Goal: Complete application form

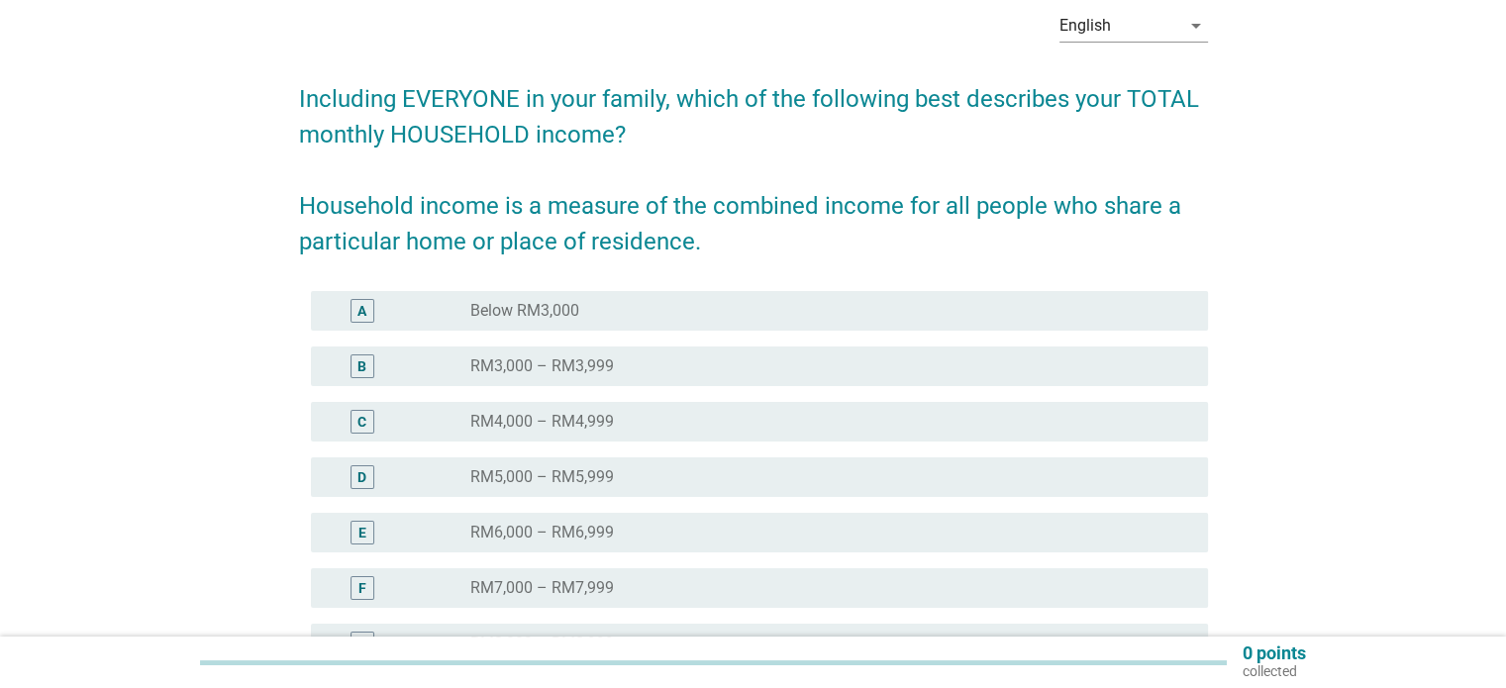
scroll to position [99, 0]
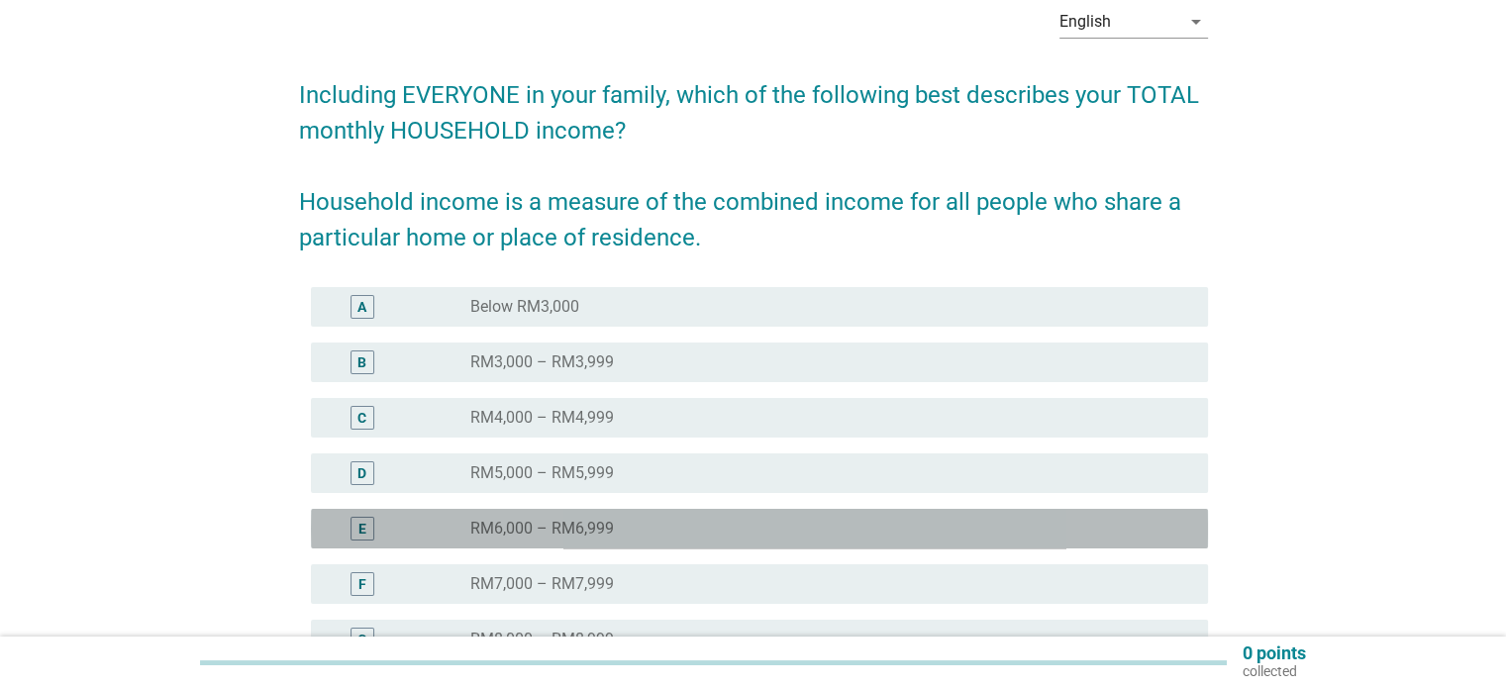
click at [775, 545] on div "E radio_button_unchecked RM6,000 – RM6,999" at bounding box center [759, 529] width 897 height 40
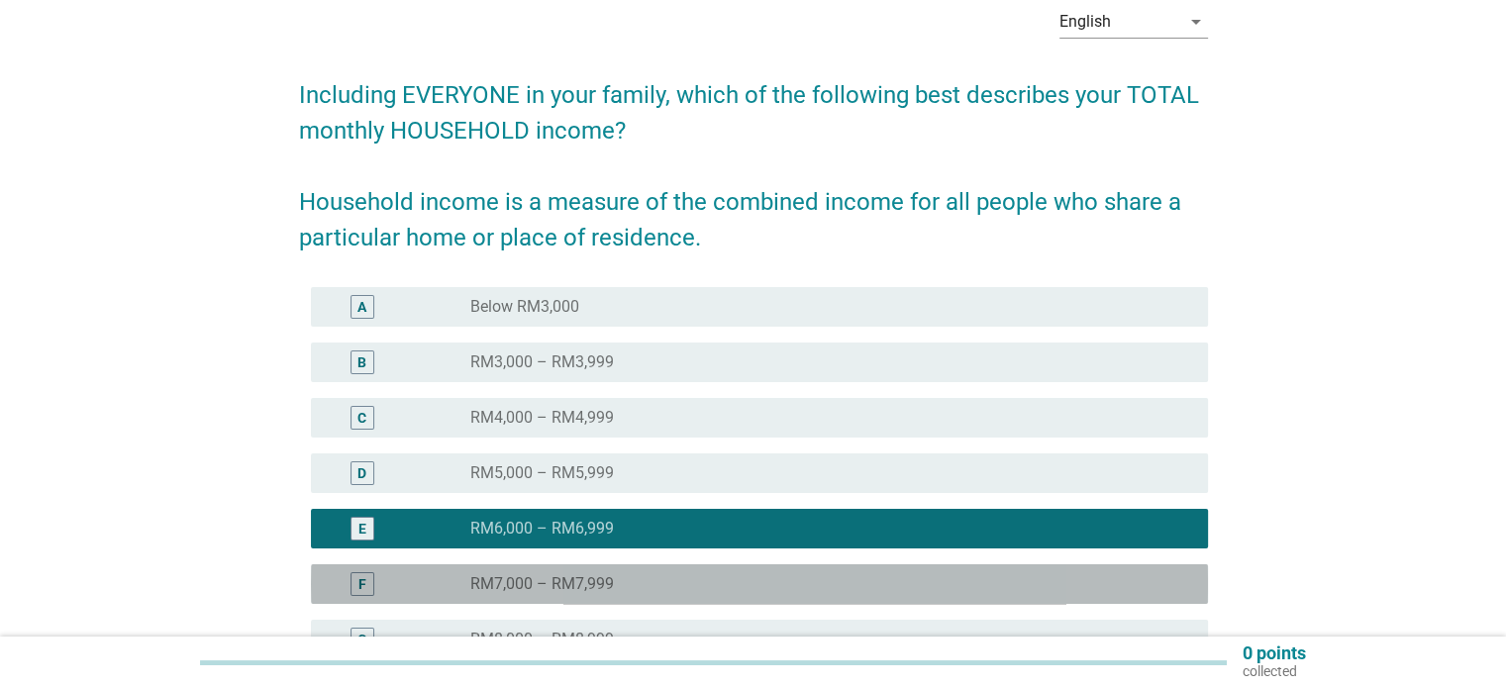
click at [795, 583] on div "radio_button_unchecked RM7,000 – RM7,999" at bounding box center [822, 584] width 705 height 20
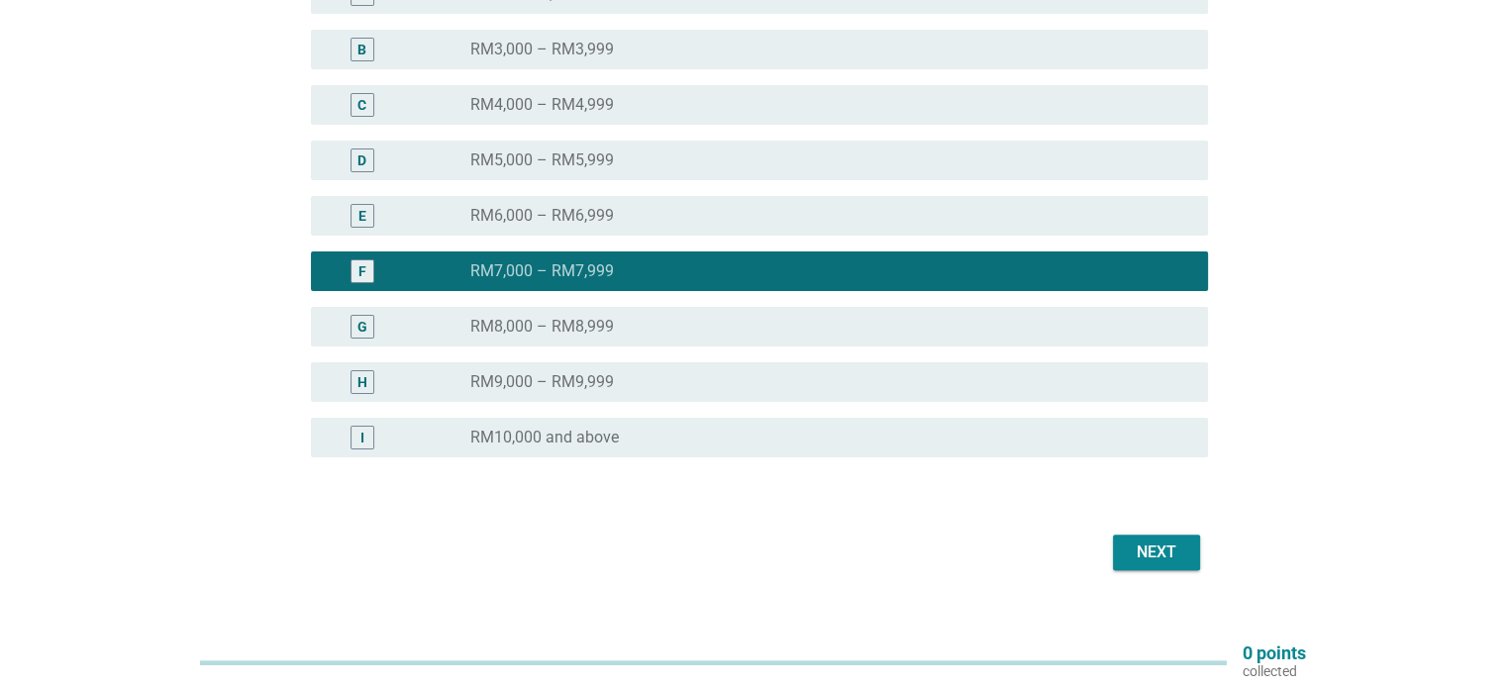
scroll to position [440, 0]
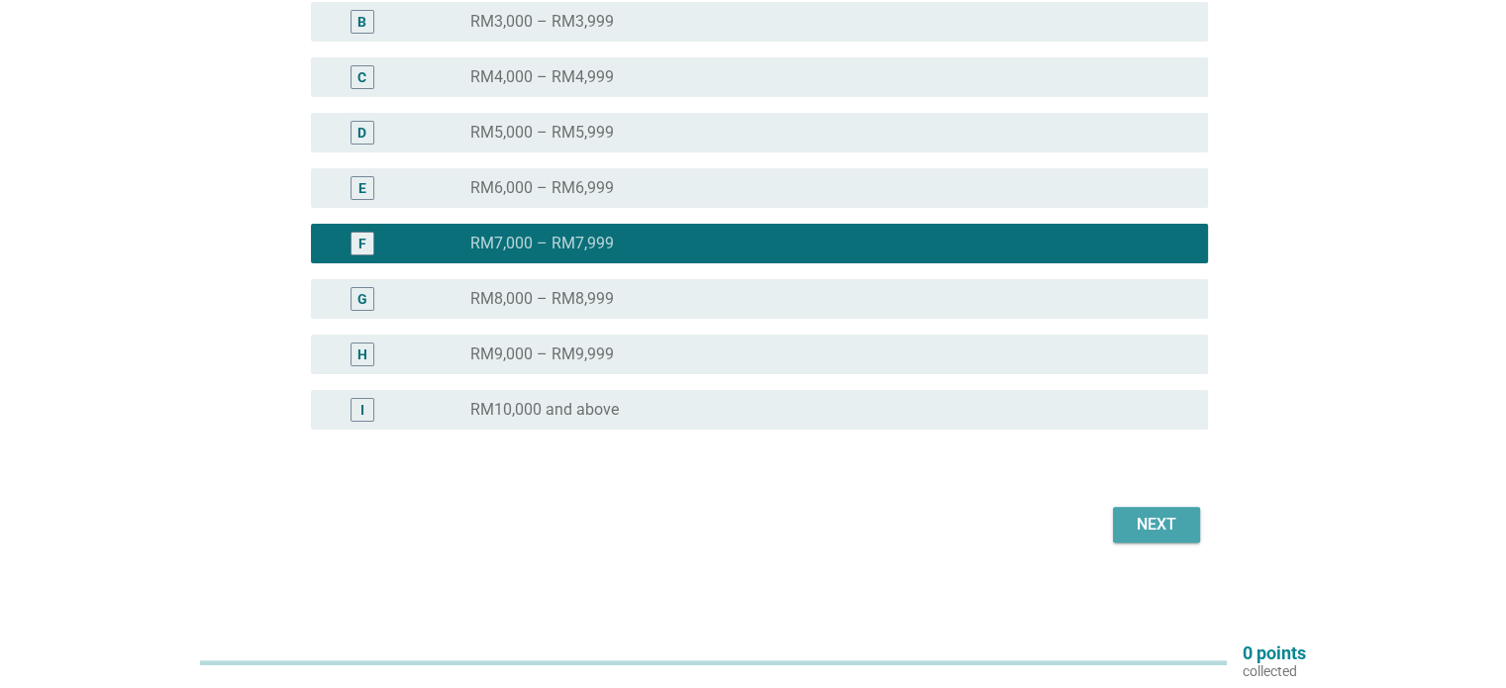
click at [1161, 534] on div "Next" at bounding box center [1156, 525] width 55 height 24
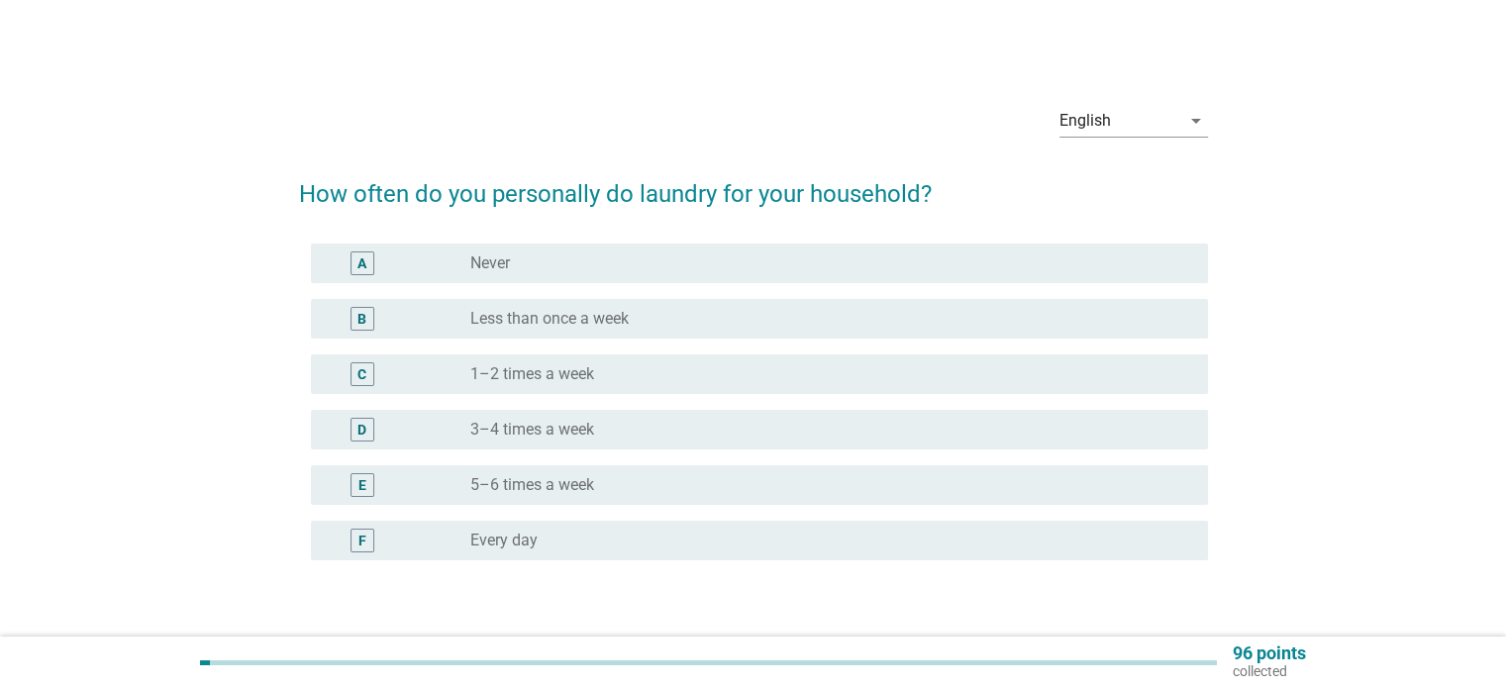
click at [756, 372] on div "radio_button_unchecked 1–2 times a week" at bounding box center [822, 374] width 705 height 20
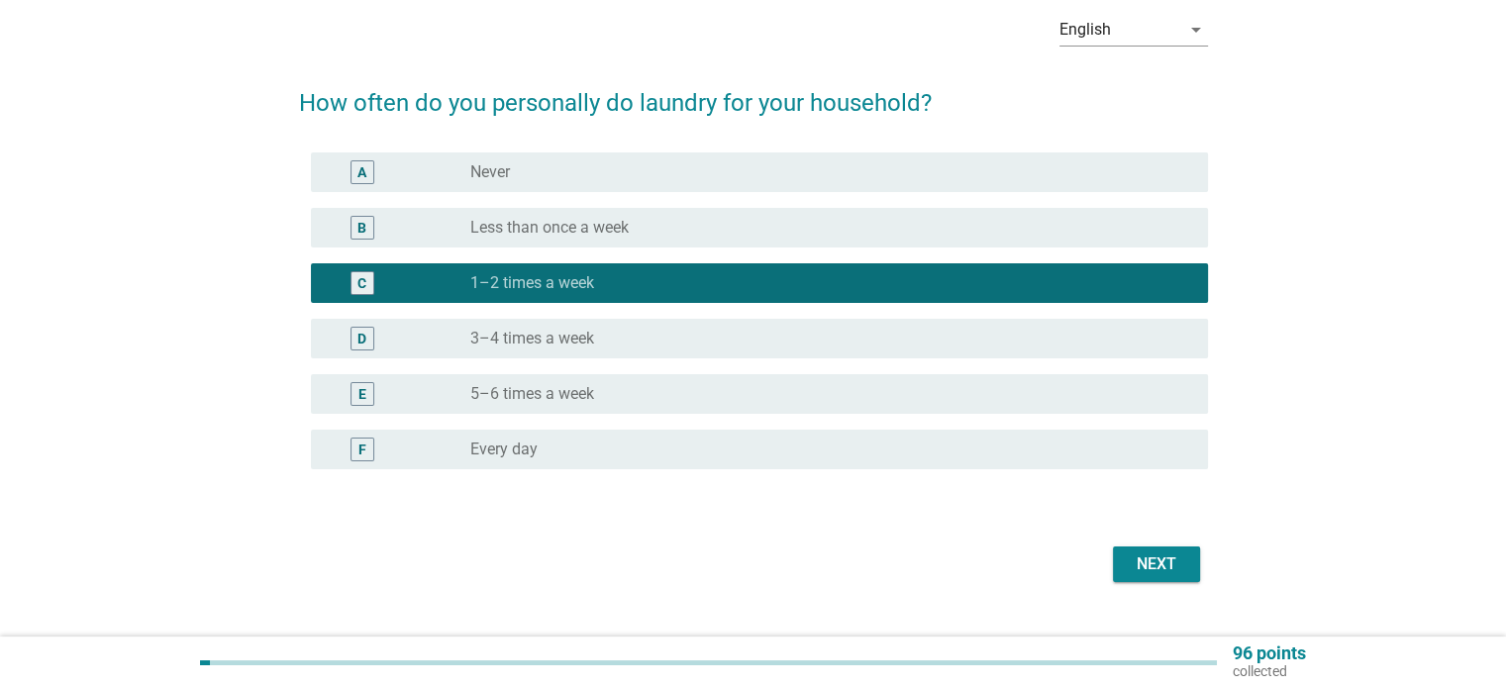
scroll to position [99, 0]
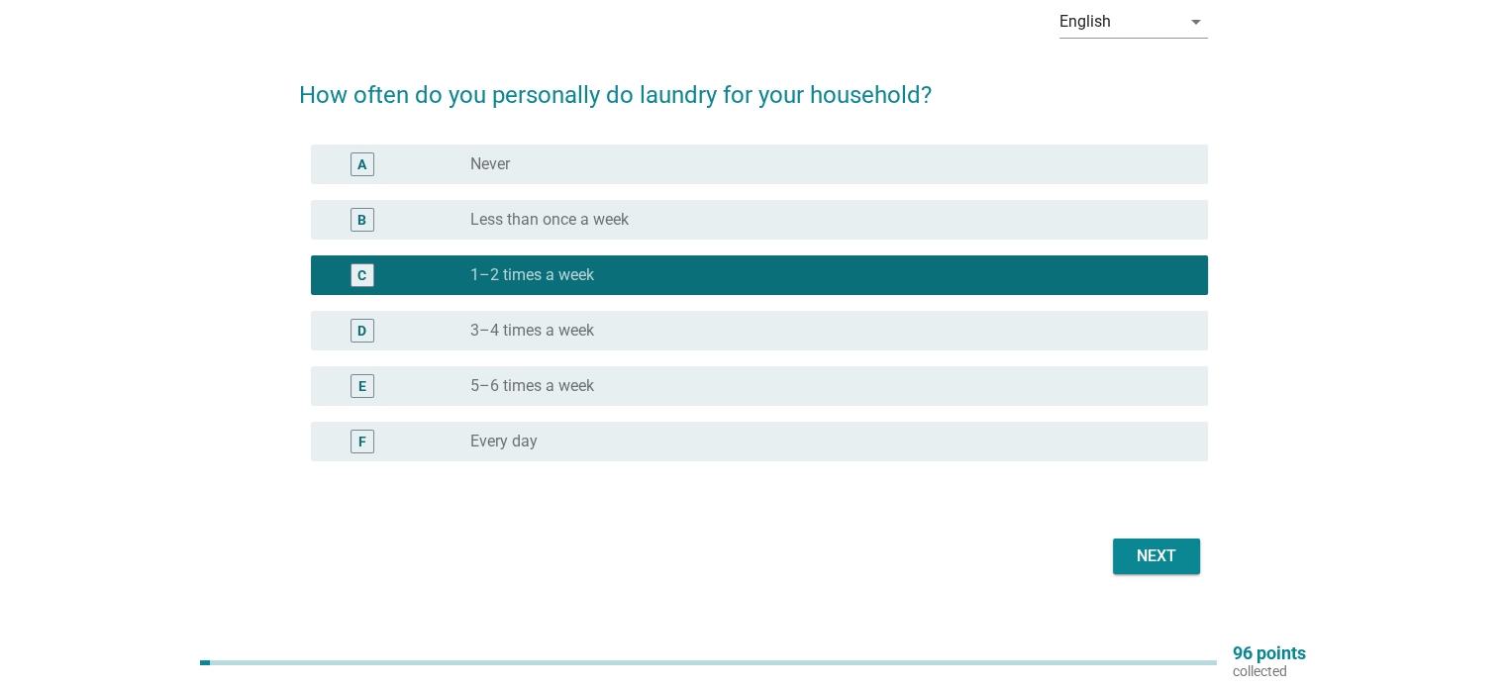
click at [1160, 563] on div "Next" at bounding box center [1156, 557] width 55 height 24
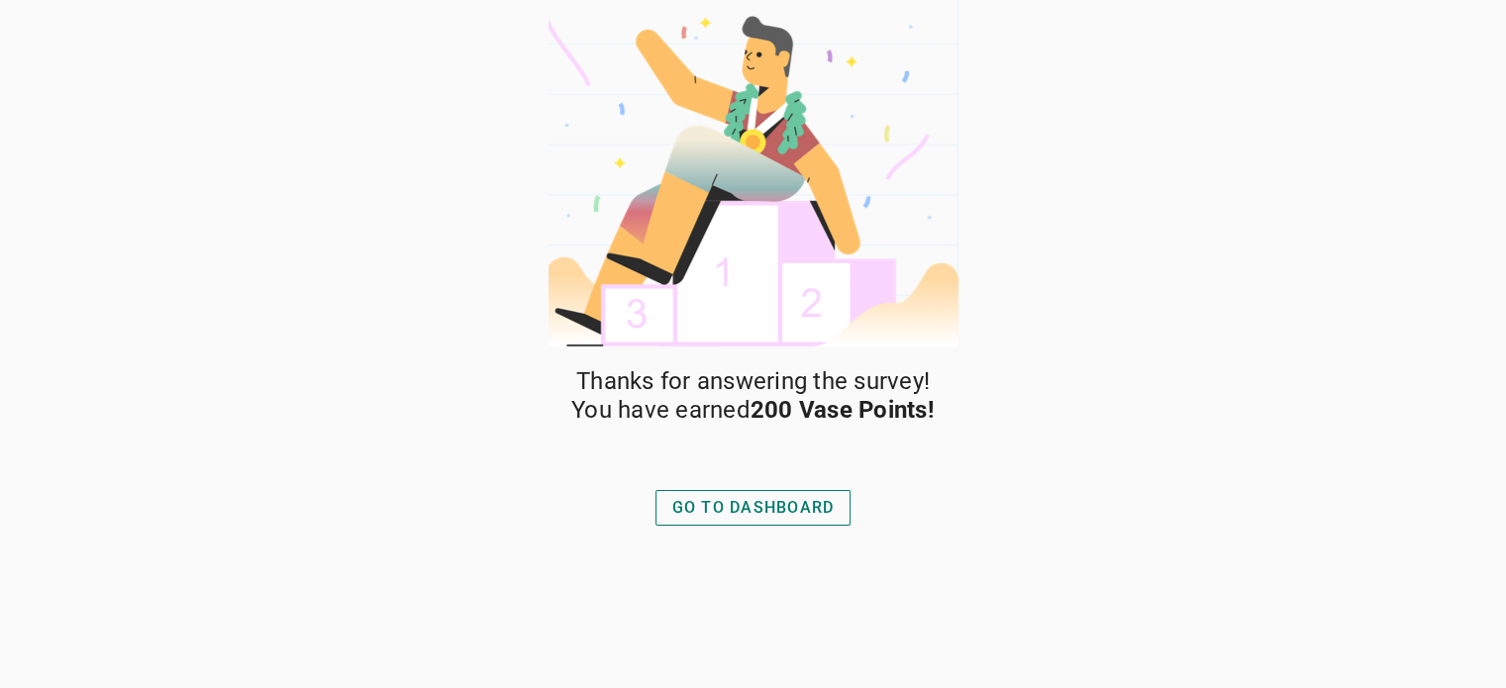
click at [725, 500] on div "GO TO DASHBOARD" at bounding box center [753, 508] width 162 height 24
